Goal: Navigation & Orientation: Find specific page/section

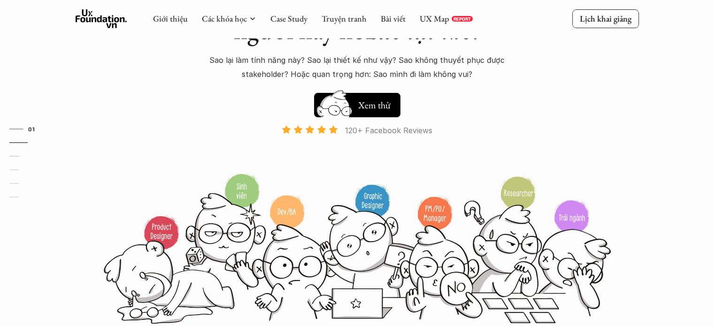
scroll to position [103, 0]
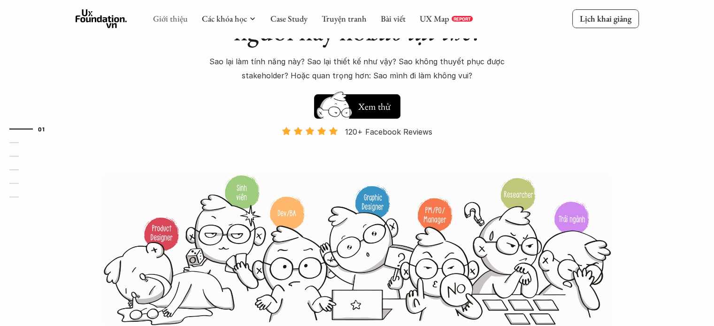
click at [166, 20] on link "Giới thiệu" at bounding box center [170, 18] width 35 height 11
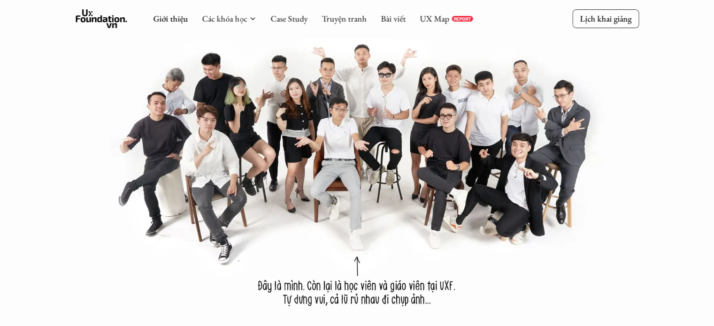
scroll to position [570, 0]
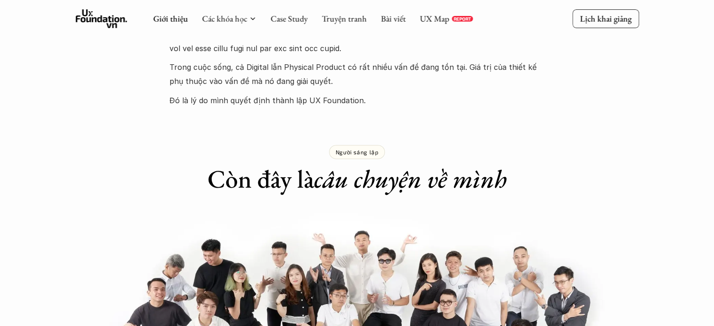
click at [113, 23] on icon at bounding box center [102, 18] width 52 height 19
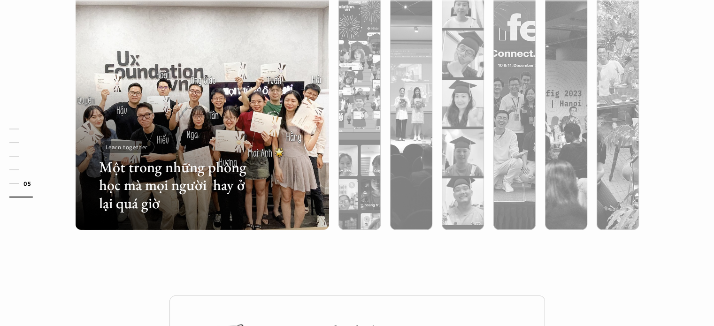
scroll to position [3004, 0]
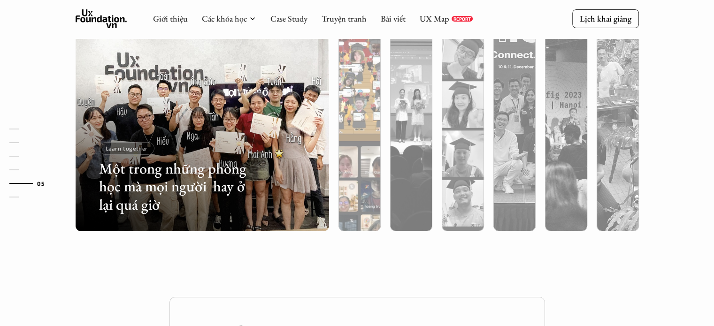
click at [362, 147] on div at bounding box center [437, 176] width 151 height 68
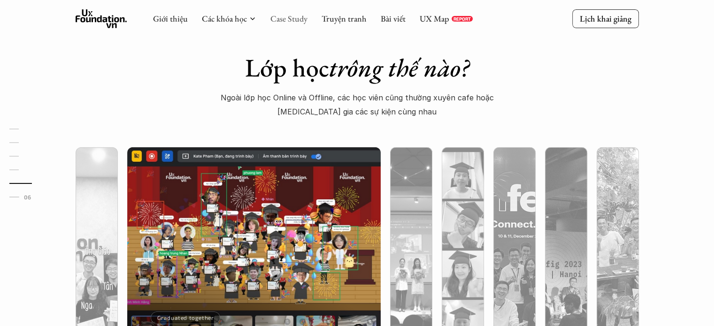
scroll to position [2826, 0]
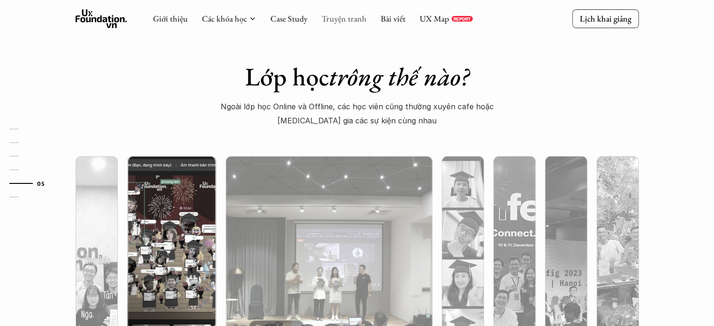
click at [359, 14] on link "Truyện tranh" at bounding box center [344, 18] width 45 height 11
